Goal: Task Accomplishment & Management: Complete application form

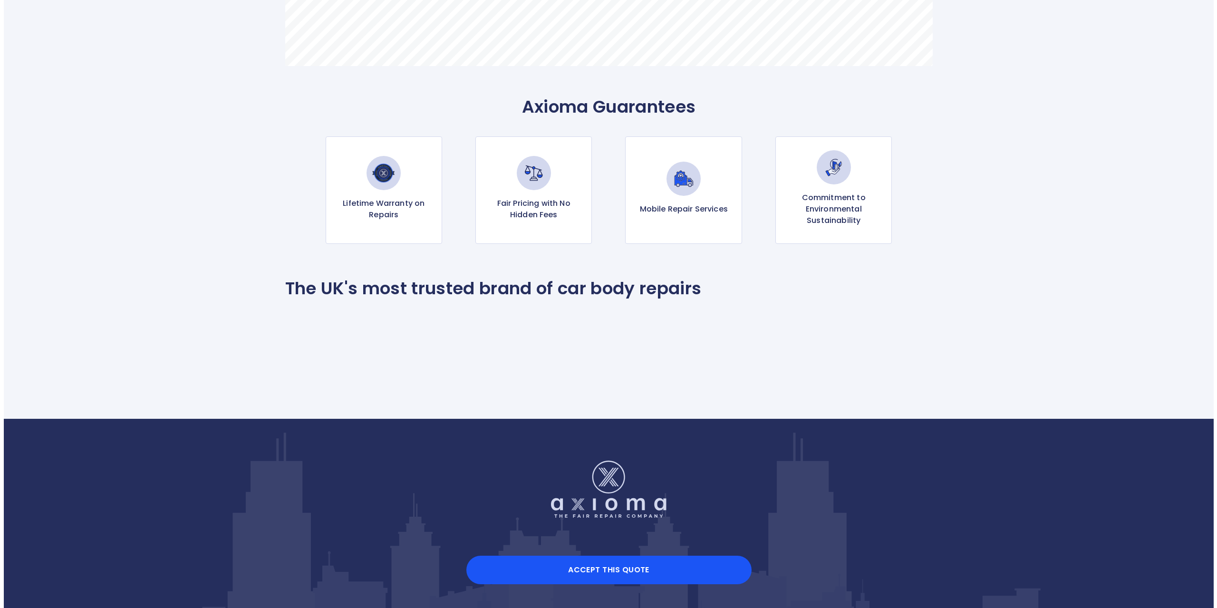
scroll to position [895, 0]
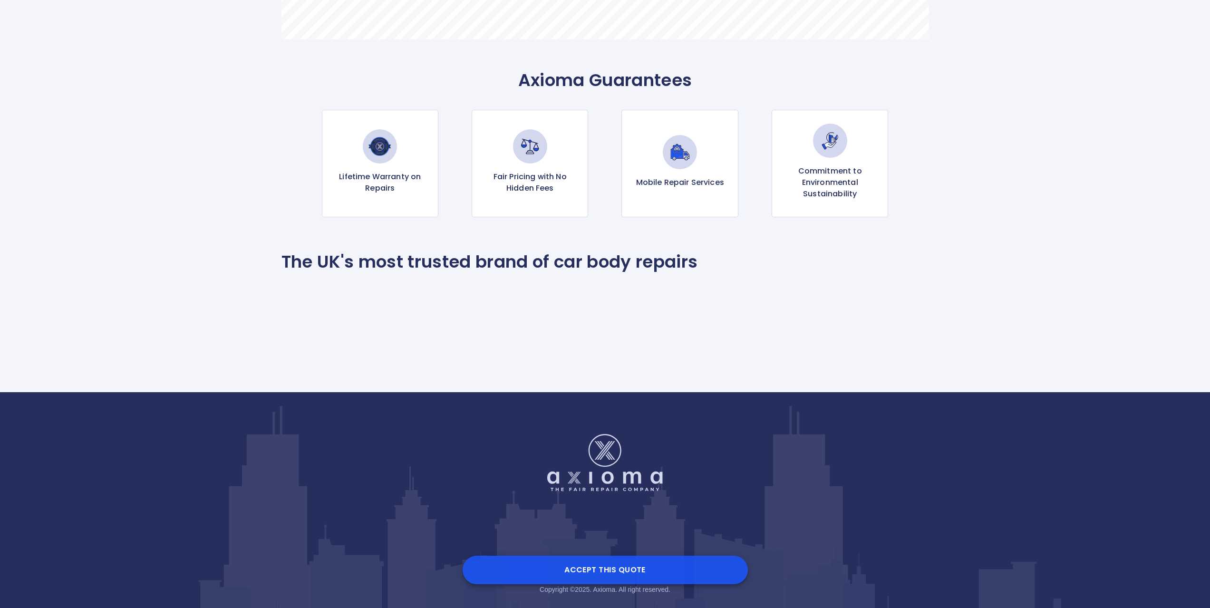
click at [623, 568] on button "Accept this Quote" at bounding box center [605, 570] width 285 height 29
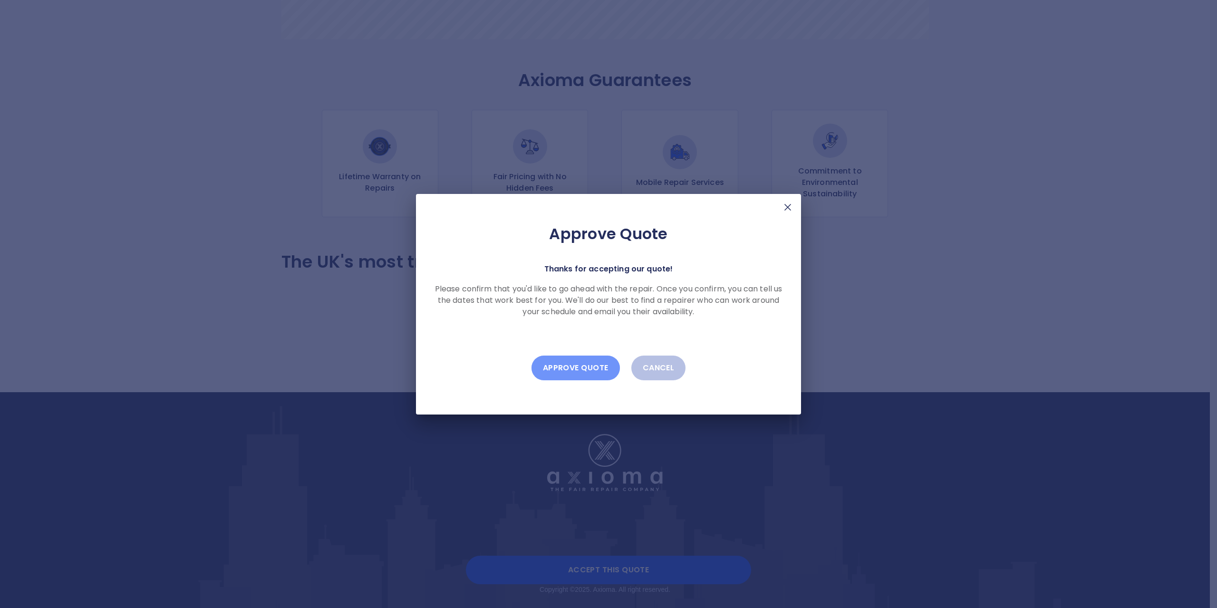
click at [580, 368] on button "Approve Quote" at bounding box center [576, 368] width 88 height 25
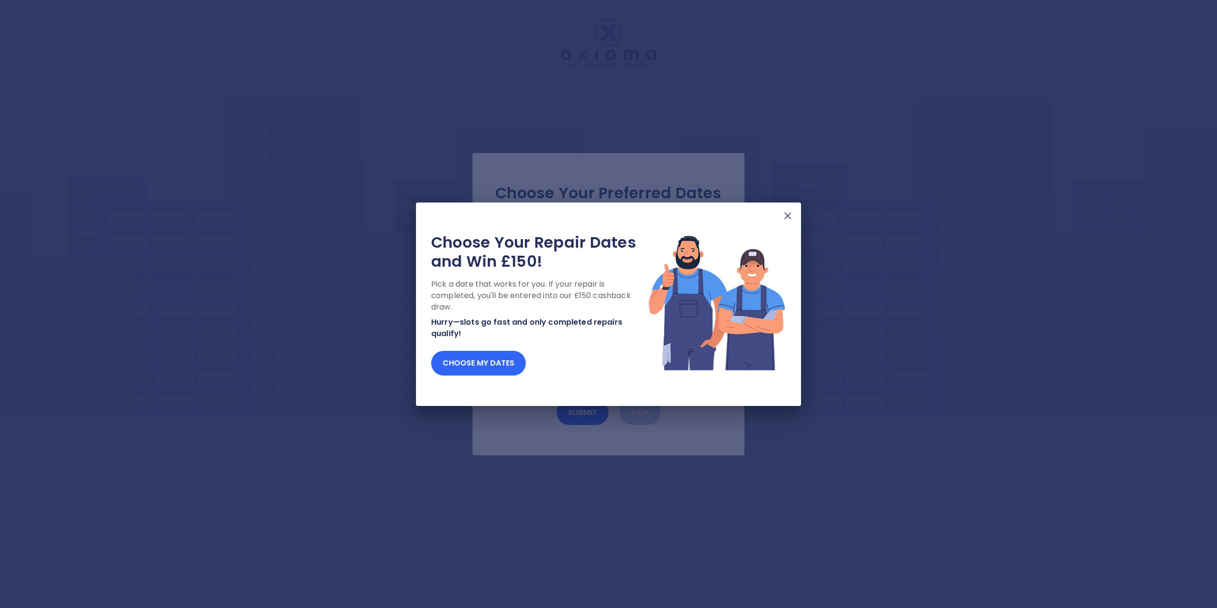
click at [478, 367] on button "Choose my dates" at bounding box center [478, 363] width 95 height 25
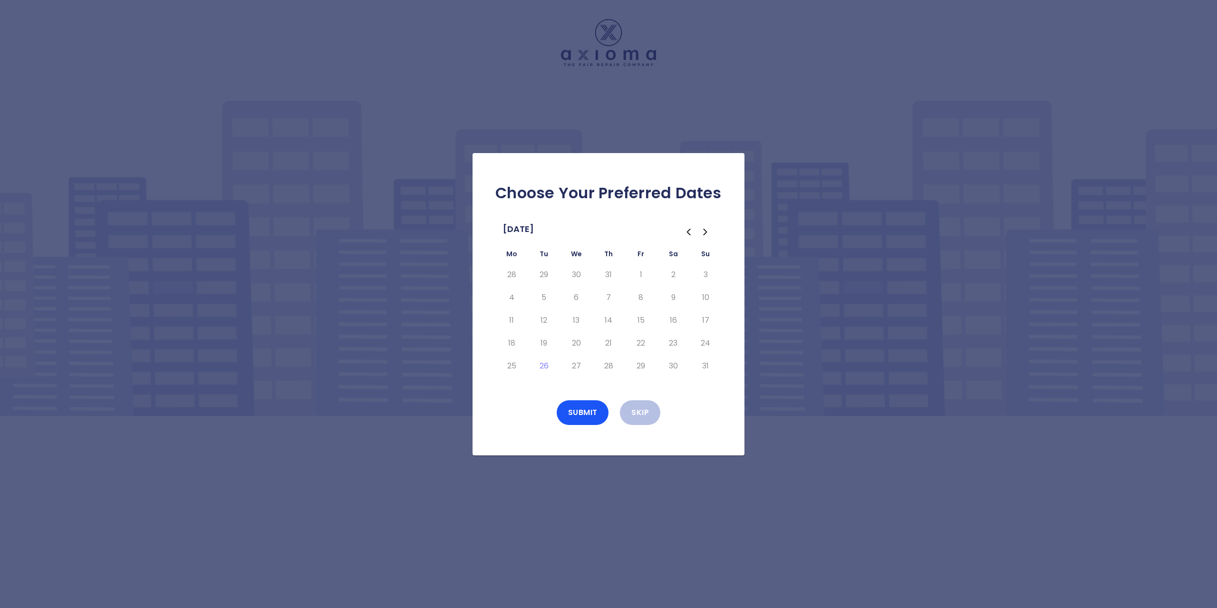
click at [705, 234] on icon "Go to the Next Month" at bounding box center [705, 231] width 11 height 11
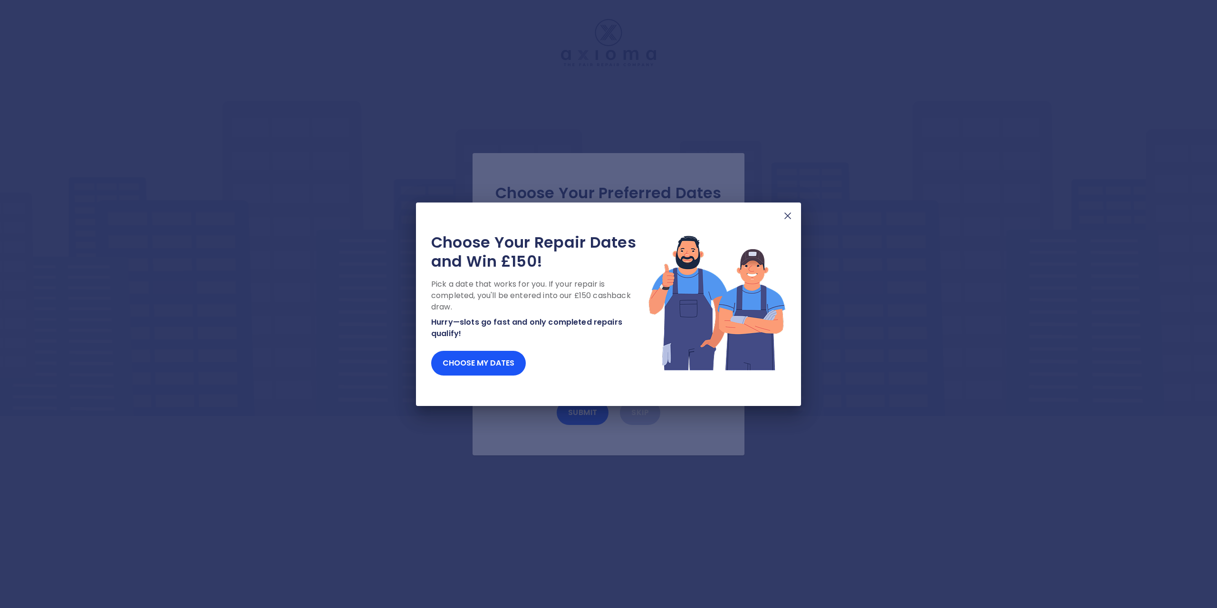
click at [786, 215] on img at bounding box center [787, 215] width 11 height 11
click at [788, 218] on img at bounding box center [787, 215] width 11 height 11
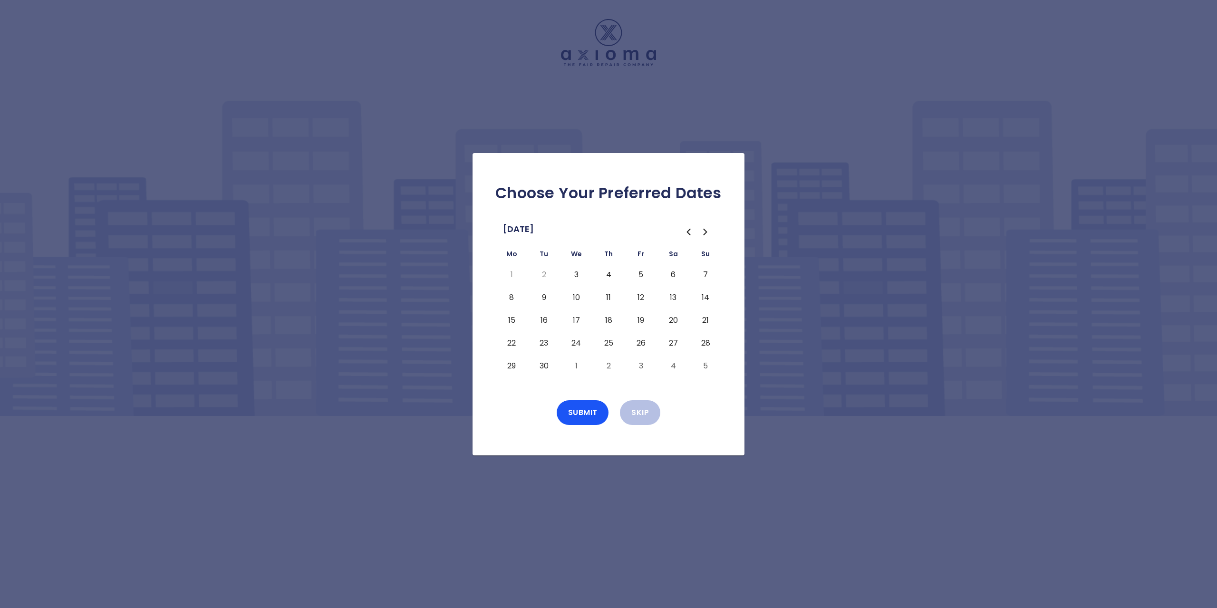
click at [576, 274] on button "3" at bounding box center [576, 274] width 17 height 15
click at [583, 409] on button "Submit" at bounding box center [583, 412] width 52 height 25
